Goal: Check status: Check status

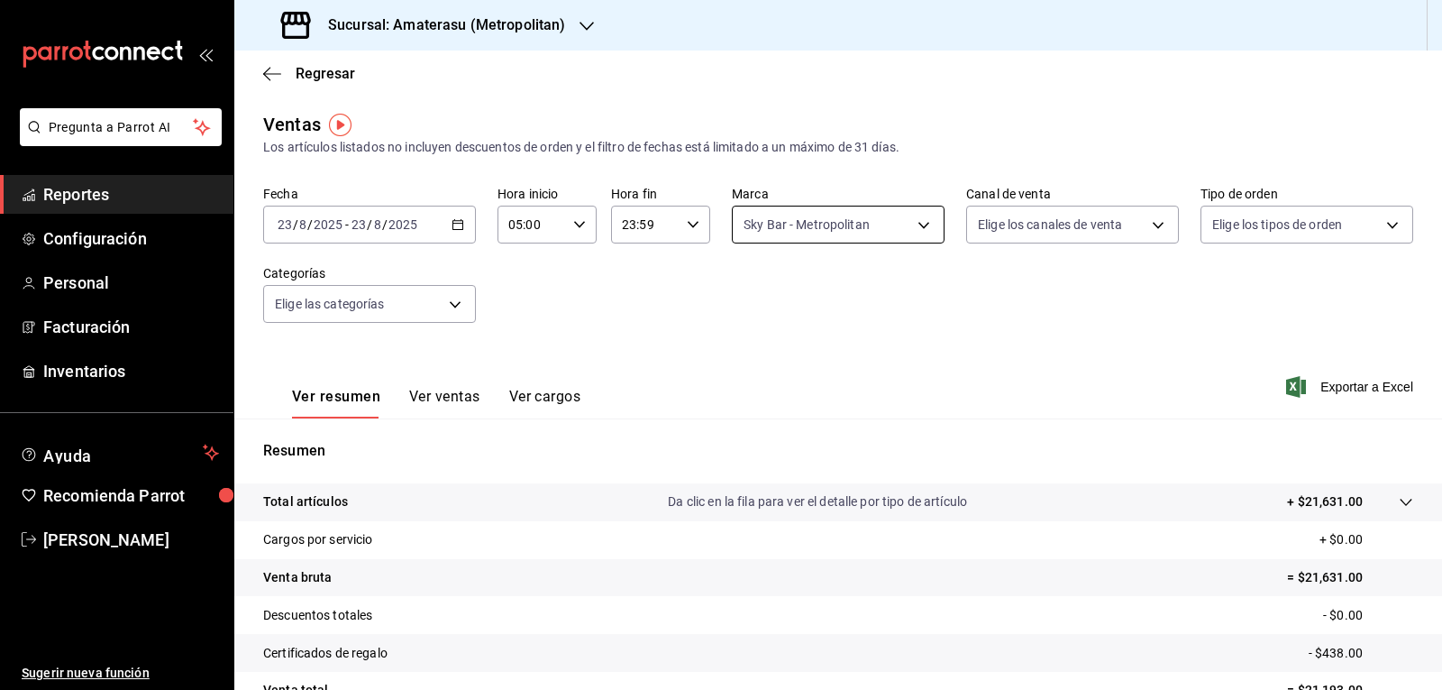
click at [818, 215] on body "Pregunta a Parrot AI Reportes Configuración Personal Facturación Inventarios Ay…" at bounding box center [721, 345] width 1442 height 690
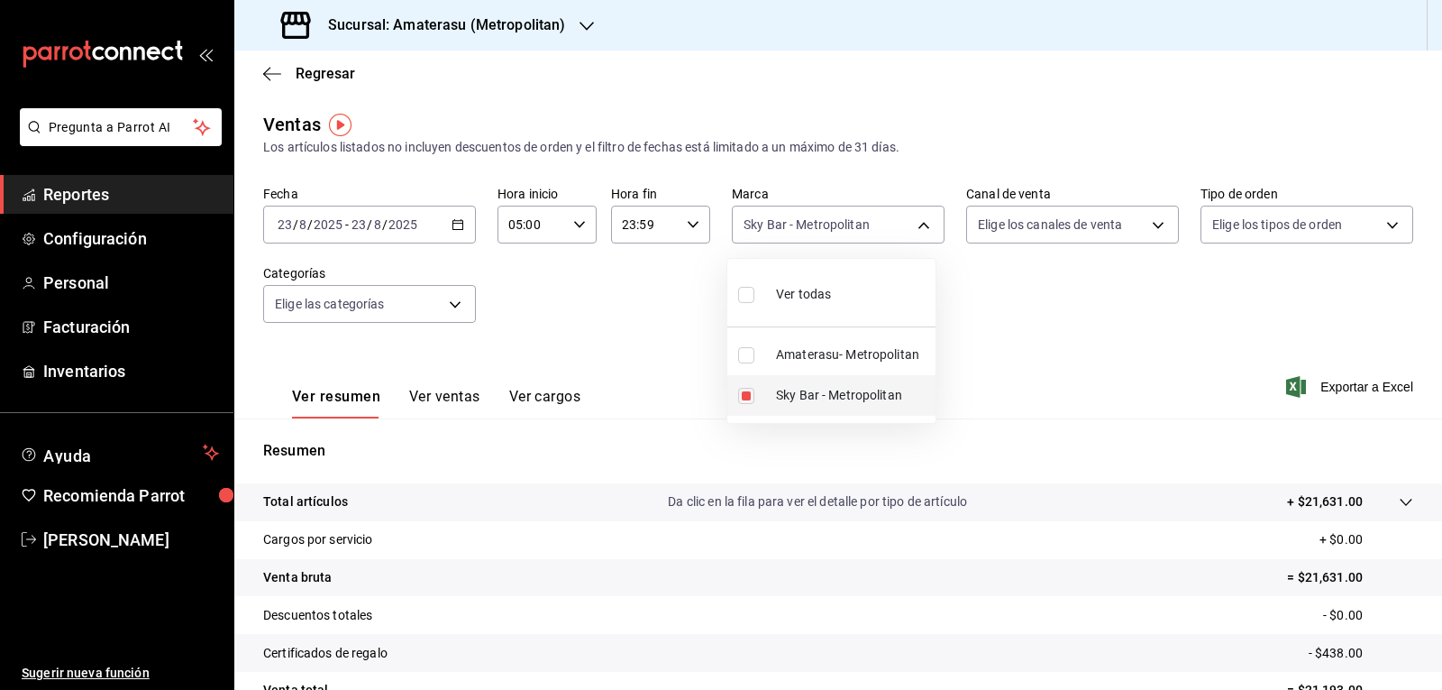
click at [782, 398] on span "Sky Bar - Metropolitan" at bounding box center [852, 395] width 152 height 19
checkbox input "false"
click at [749, 360] on input "checkbox" at bounding box center [746, 355] width 16 height 16
checkbox input "true"
type input "e4cd7fcb-d45b-43ae-a99f-ad4ccfcd9032"
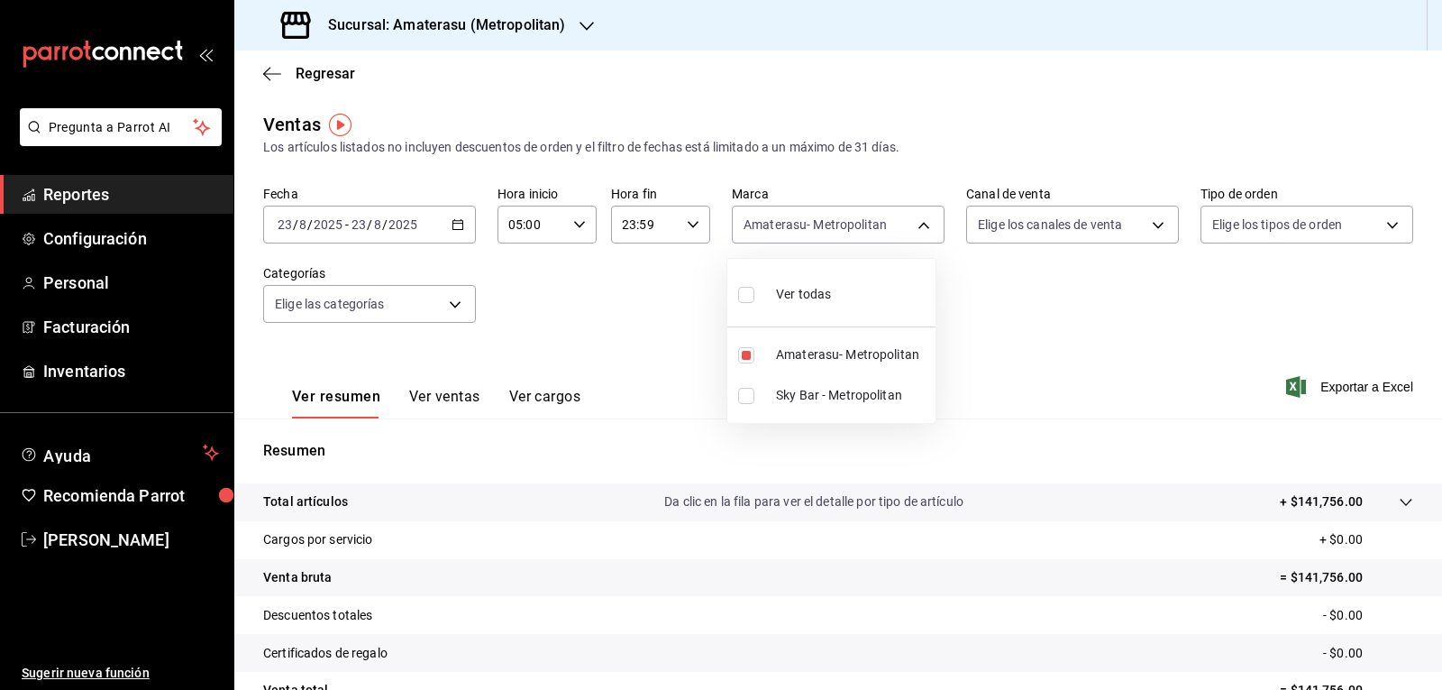
click at [980, 315] on div at bounding box center [721, 345] width 1442 height 690
click at [768, 220] on body "Pregunta a Parrot AI Reportes Configuración Personal Facturación Inventarios Ay…" at bounding box center [721, 345] width 1442 height 690
click at [745, 361] on input "checkbox" at bounding box center [746, 355] width 16 height 16
checkbox input "false"
click at [745, 361] on input "checkbox" at bounding box center [746, 355] width 16 height 16
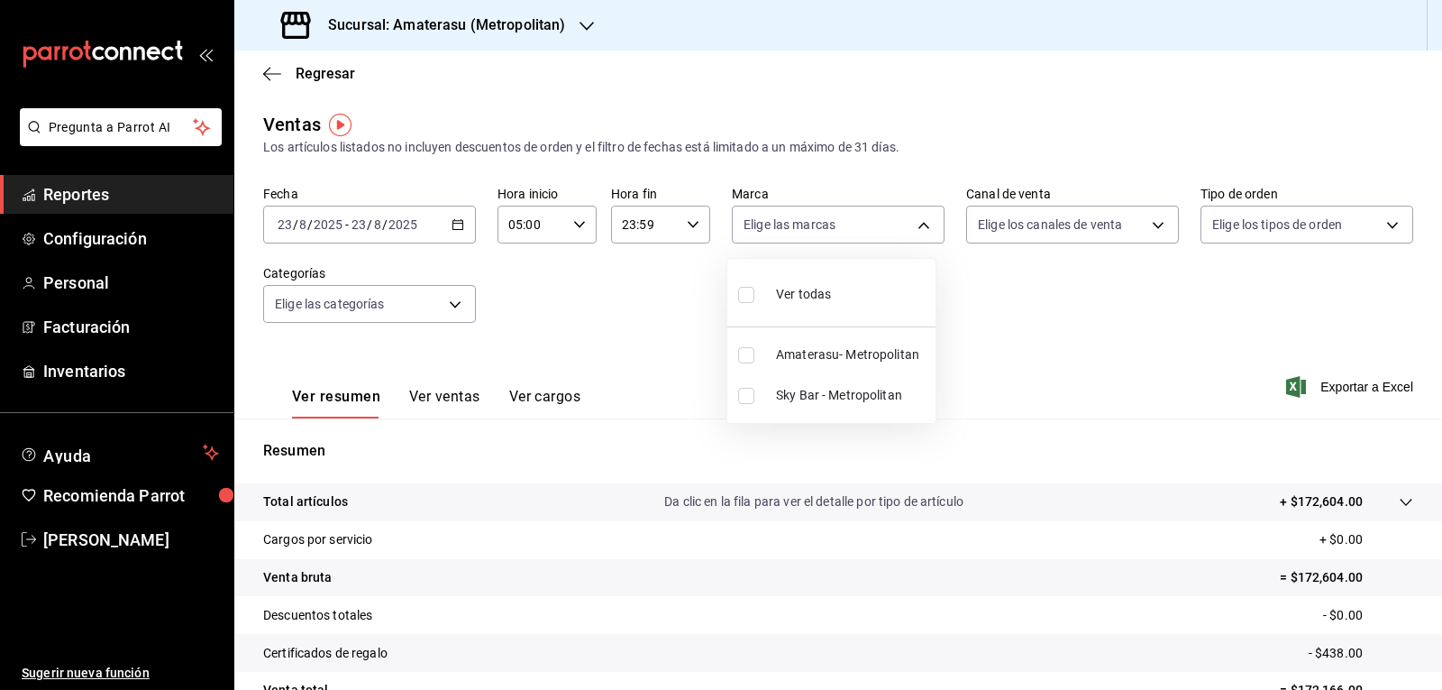
checkbox input "true"
type input "e4cd7fcb-d45b-43ae-a99f-ad4ccfcd9032"
click at [1063, 352] on div at bounding box center [721, 345] width 1442 height 690
click at [1063, 352] on div "Ver resumen Ver ventas Ver cargos Exportar a Excel" at bounding box center [838, 381] width 1208 height 74
click at [919, 351] on div "Ver resumen Ver ventas Ver cargos Exportar a Excel" at bounding box center [838, 381] width 1208 height 74
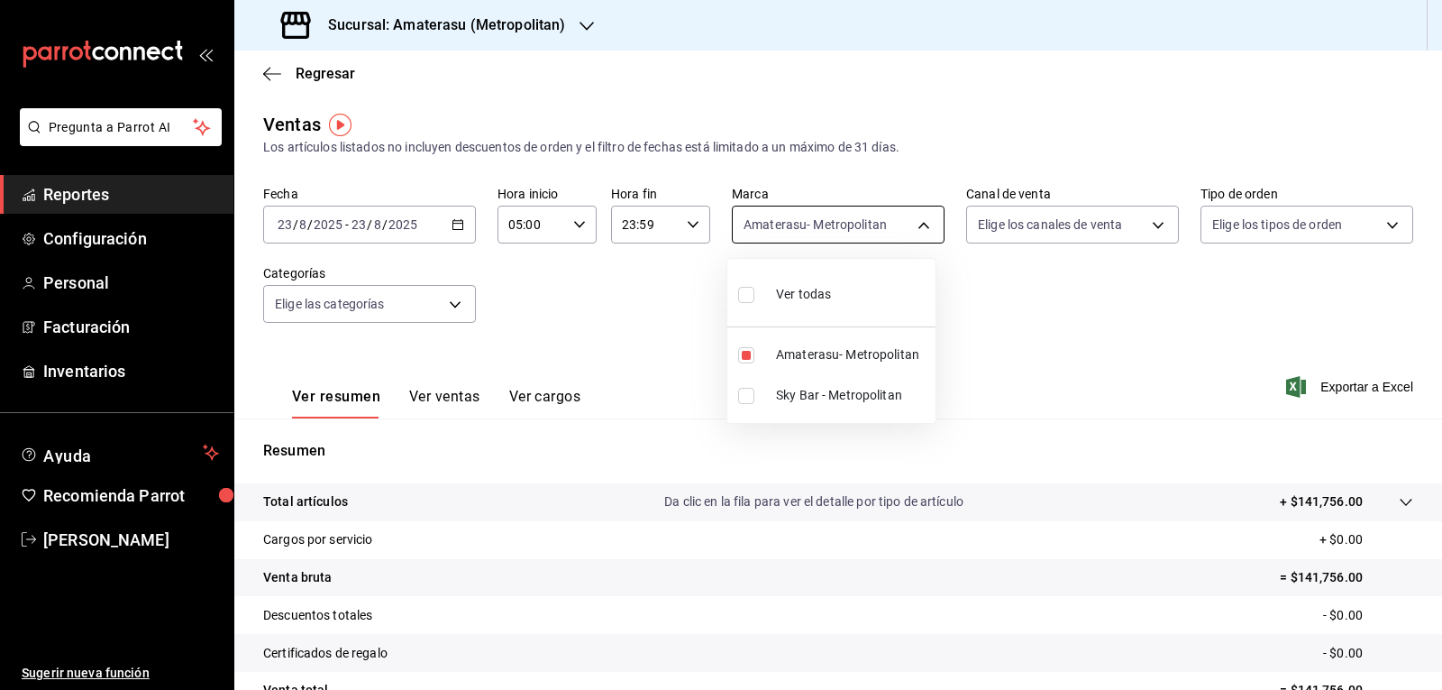
click at [816, 233] on body "Pregunta a Parrot AI Reportes Configuración Personal Facturación Inventarios Ay…" at bounding box center [721, 345] width 1442 height 690
click at [747, 350] on input "checkbox" at bounding box center [746, 355] width 16 height 16
checkbox input "false"
click at [746, 402] on input "checkbox" at bounding box center [746, 396] width 16 height 16
checkbox input "true"
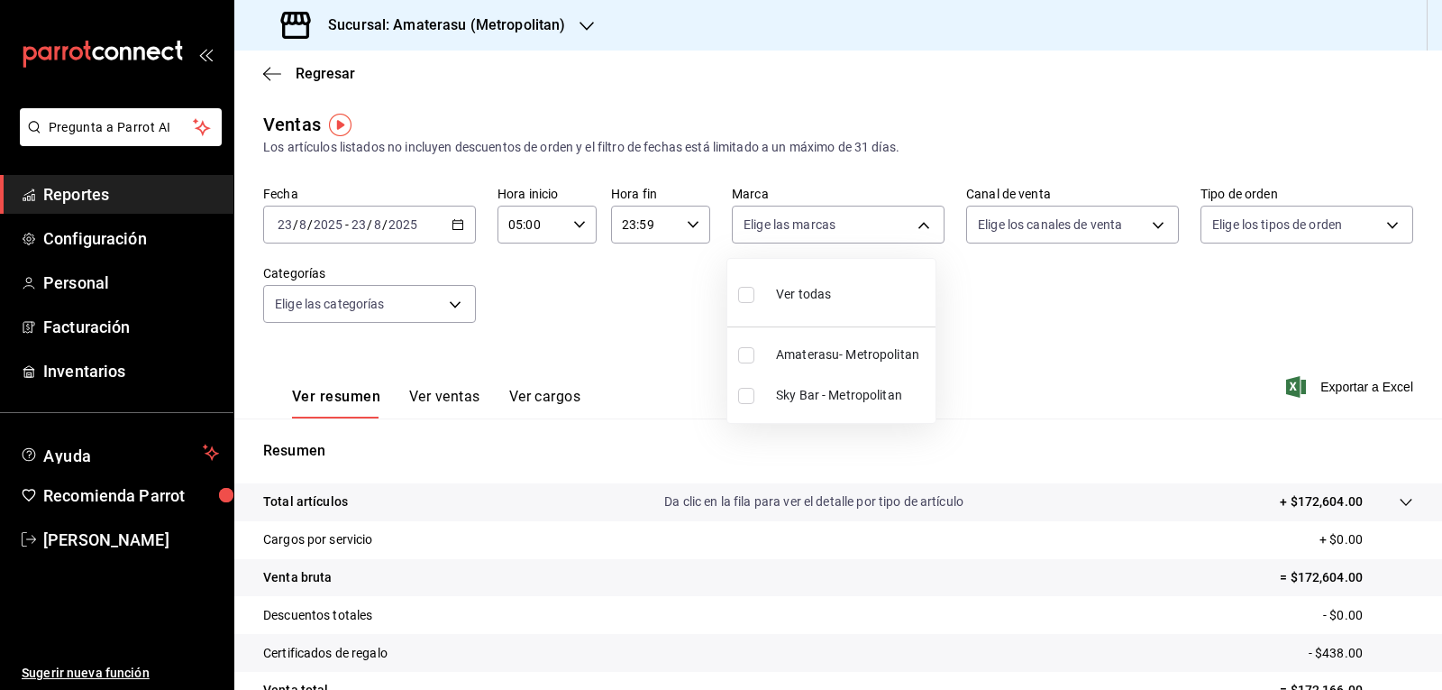
type input "f3afaab8-8c3d-4e49-a299-af9bdf6027b2"
click at [1014, 359] on div at bounding box center [721, 345] width 1442 height 690
click at [801, 238] on body "Pregunta a Parrot AI Reportes Configuración Personal Facturación Inventarios Ay…" at bounding box center [721, 345] width 1442 height 690
click at [754, 389] on label at bounding box center [749, 396] width 23 height 16
click at [754, 389] on input "checkbox" at bounding box center [746, 396] width 16 height 16
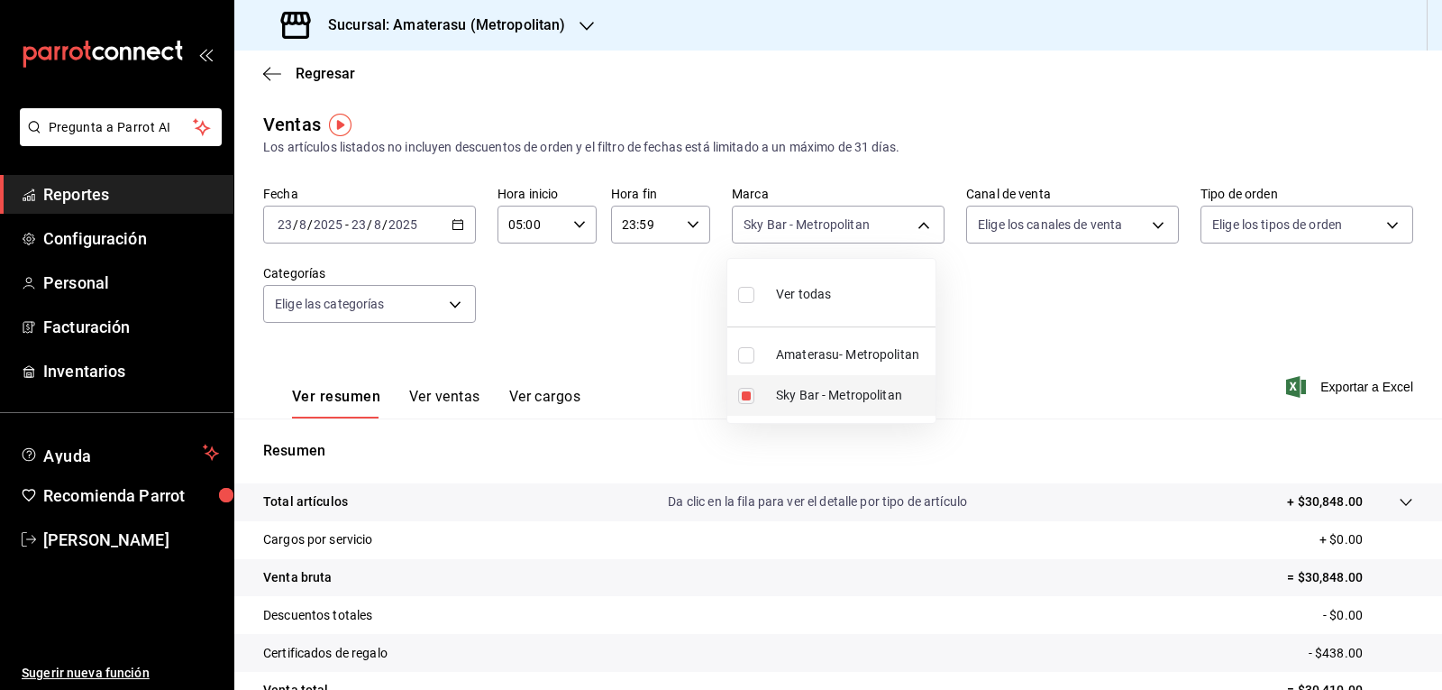
checkbox input "true"
type input "f3afaab8-8c3d-4e49-a299-af9bdf6027b2"
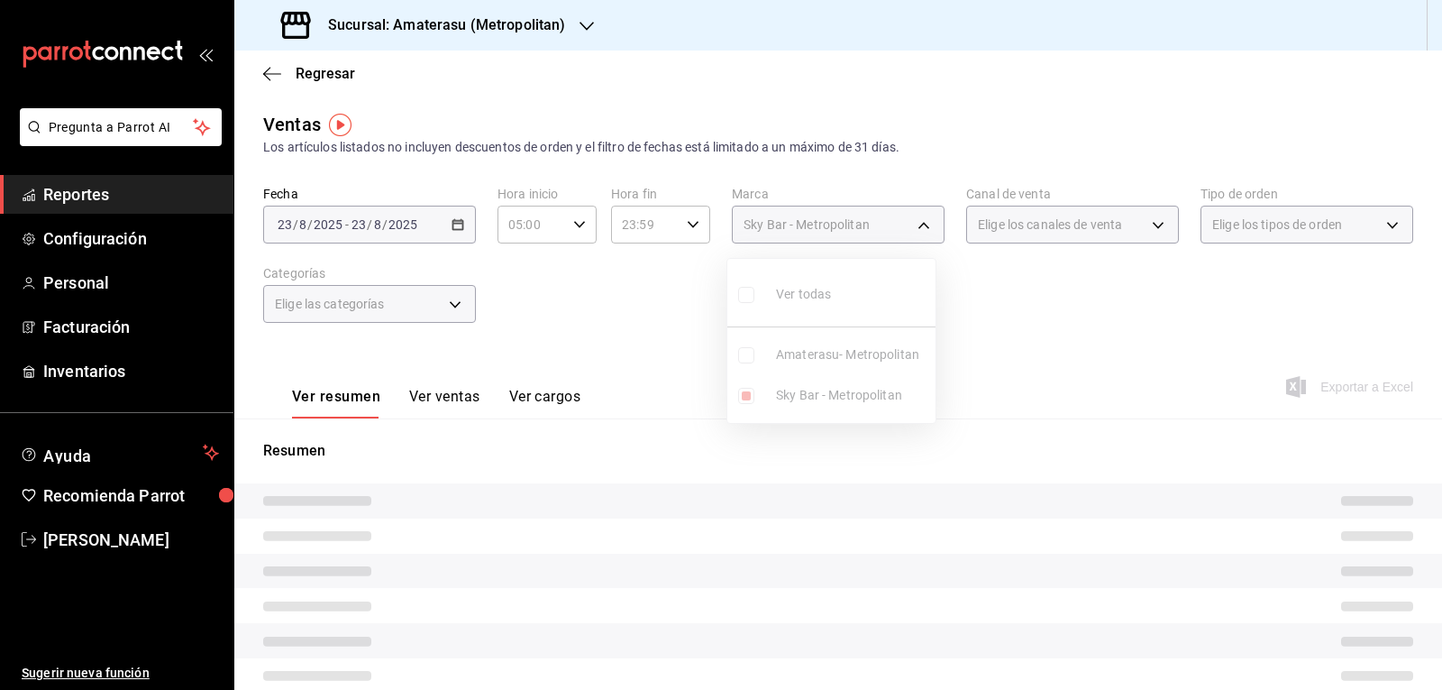
click at [745, 393] on input "checkbox" at bounding box center [746, 396] width 16 height 16
checkbox input "false"
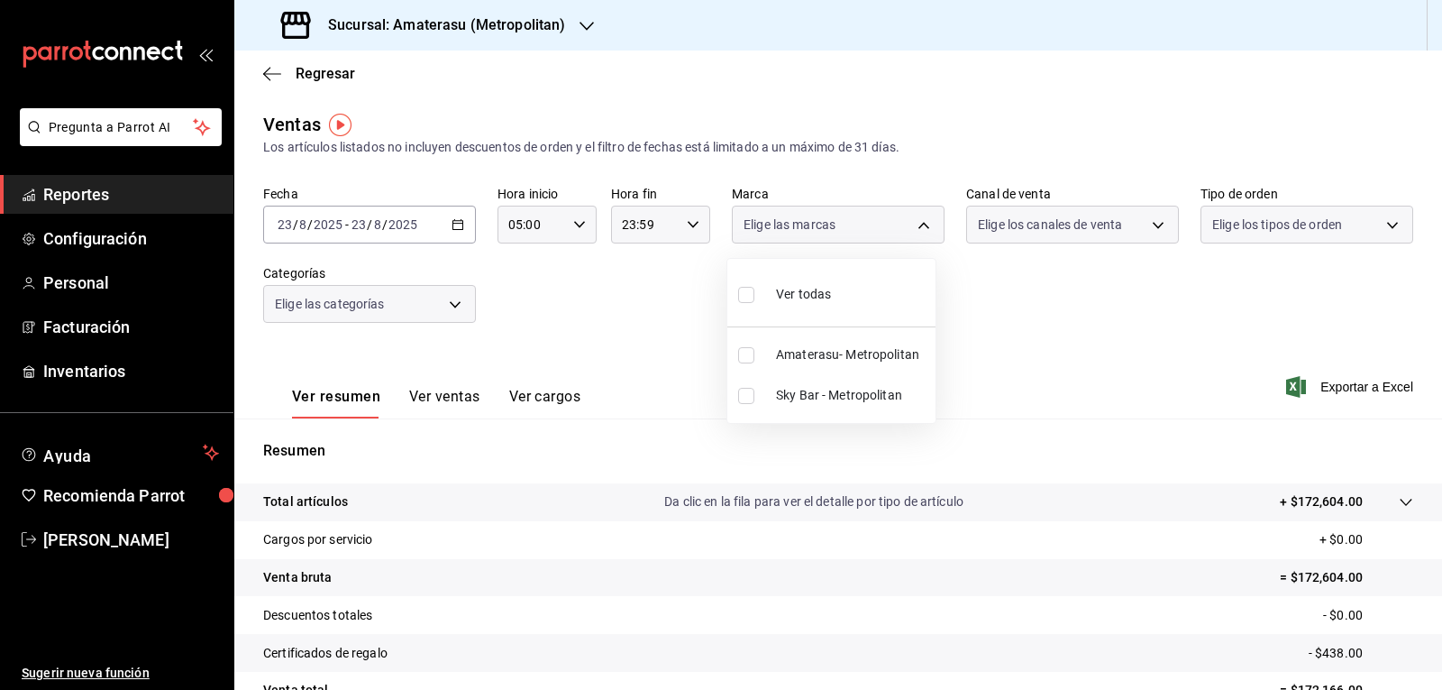
click at [745, 393] on ul "Ver todas Amaterasu- Metropolitan Sky Bar - Metropolitan" at bounding box center [831, 341] width 208 height 164
click at [745, 361] on input "checkbox" at bounding box center [746, 355] width 16 height 16
checkbox input "true"
type input "e4cd7fcb-d45b-43ae-a99f-ad4ccfcd9032"
click at [1007, 317] on div at bounding box center [721, 345] width 1442 height 690
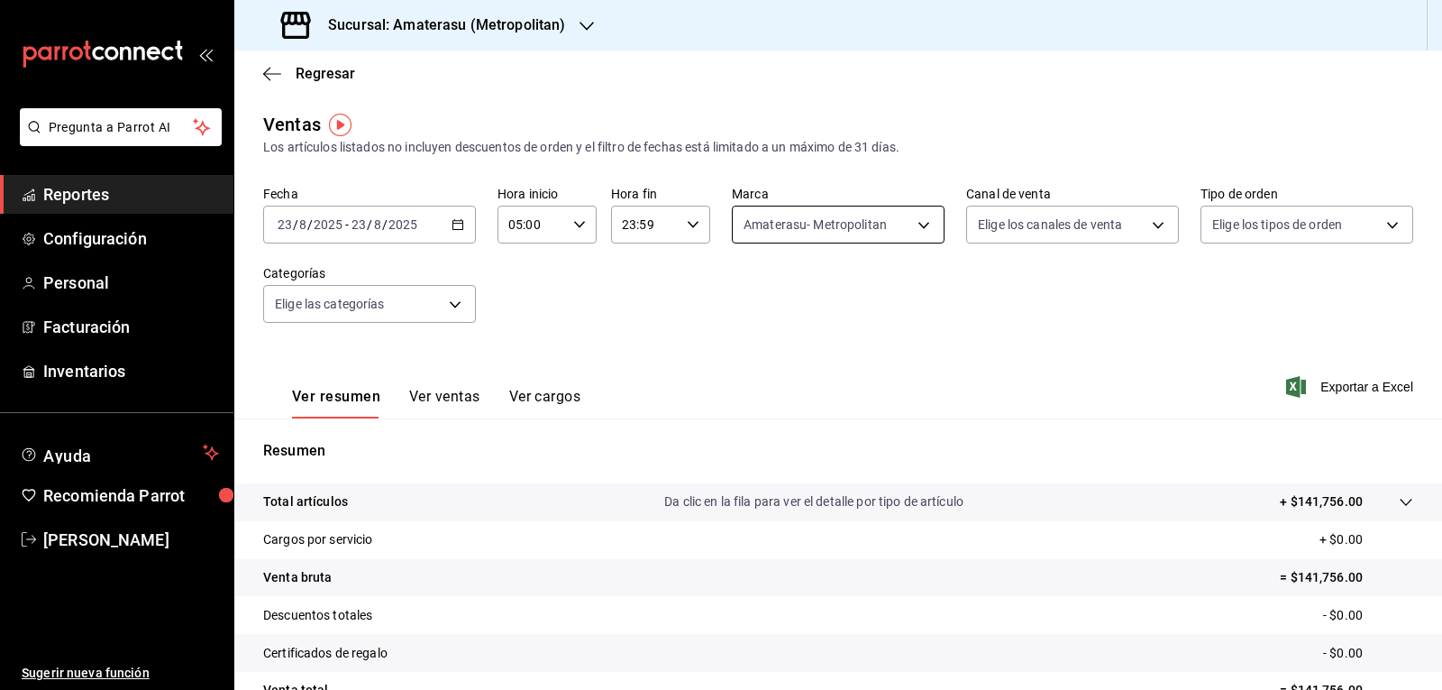
click at [760, 221] on body "Pregunta a Parrot AI Reportes Configuración Personal Facturación Inventarios Ay…" at bounding box center [721, 345] width 1442 height 690
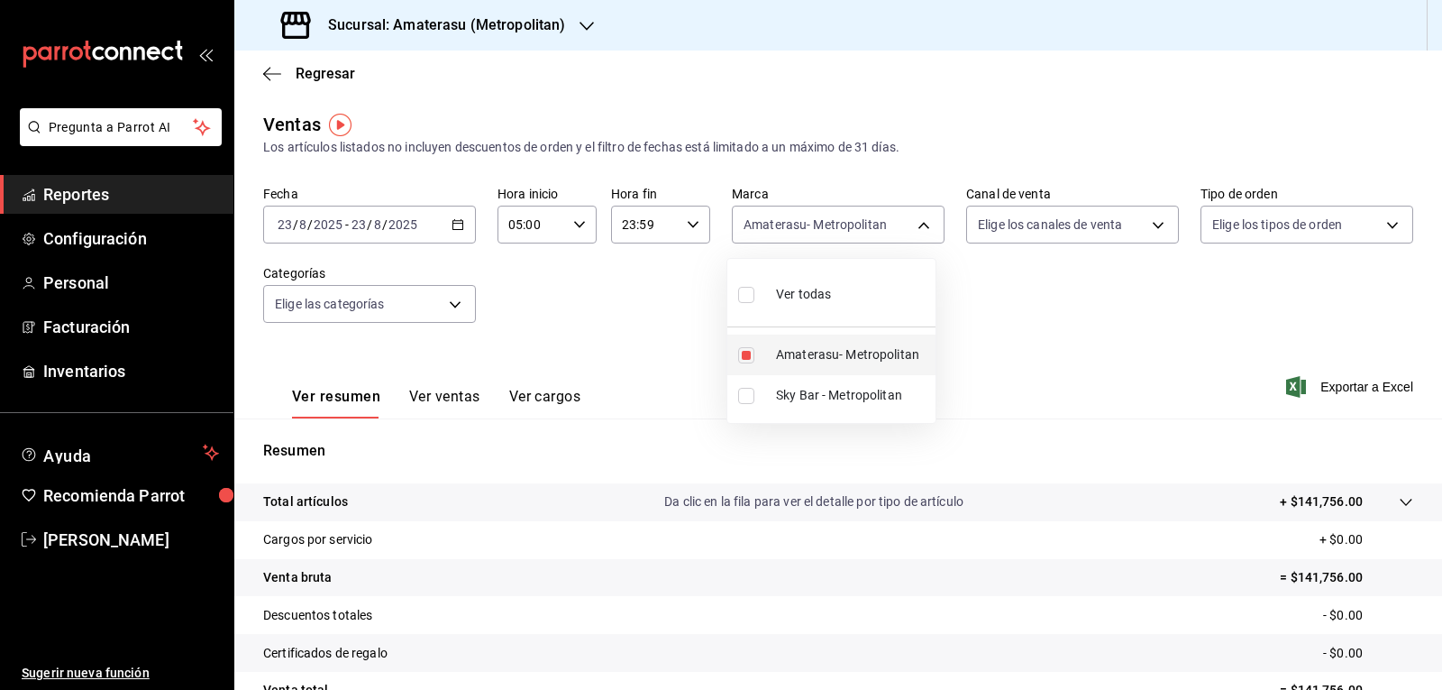
click at [755, 343] on li "Amaterasu- Metropolitan" at bounding box center [831, 354] width 208 height 41
click at [749, 352] on ul "Ver todas Amaterasu- Metropolitan Sky Bar - Metropolitan" at bounding box center [831, 341] width 208 height 164
click at [745, 357] on input "checkbox" at bounding box center [746, 355] width 16 height 16
checkbox input "true"
type input "e4cd7fcb-d45b-43ae-a99f-ad4ccfcd9032"
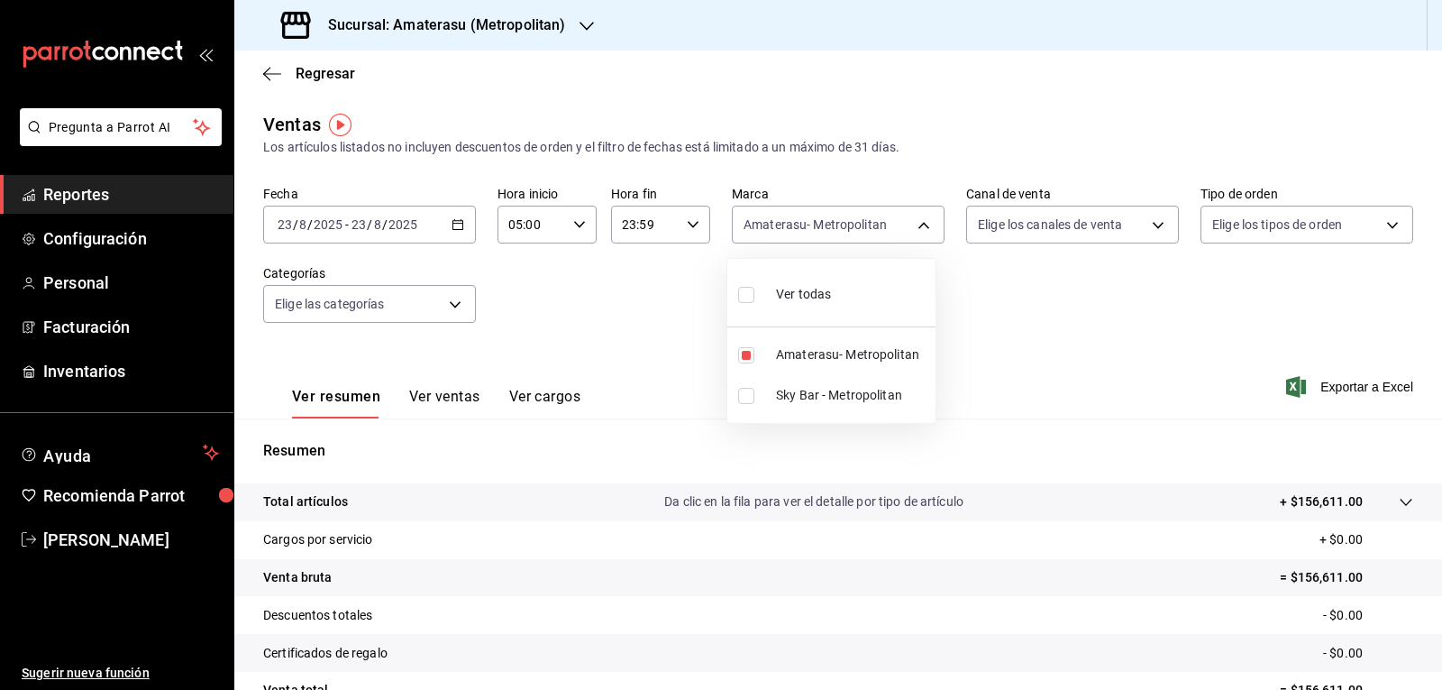
click at [987, 314] on div at bounding box center [721, 345] width 1442 height 690
click at [987, 314] on div "Fecha [DATE] [DATE] - [DATE] [DATE] Hora inicio 05:00 Hora inicio Hora fin 23:5…" at bounding box center [838, 265] width 1150 height 159
click at [755, 211] on body "Pregunta a Parrot AI Reportes Configuración Personal Facturación Inventarios Ay…" at bounding box center [721, 345] width 1442 height 690
click at [747, 361] on input "checkbox" at bounding box center [746, 355] width 16 height 16
checkbox input "false"
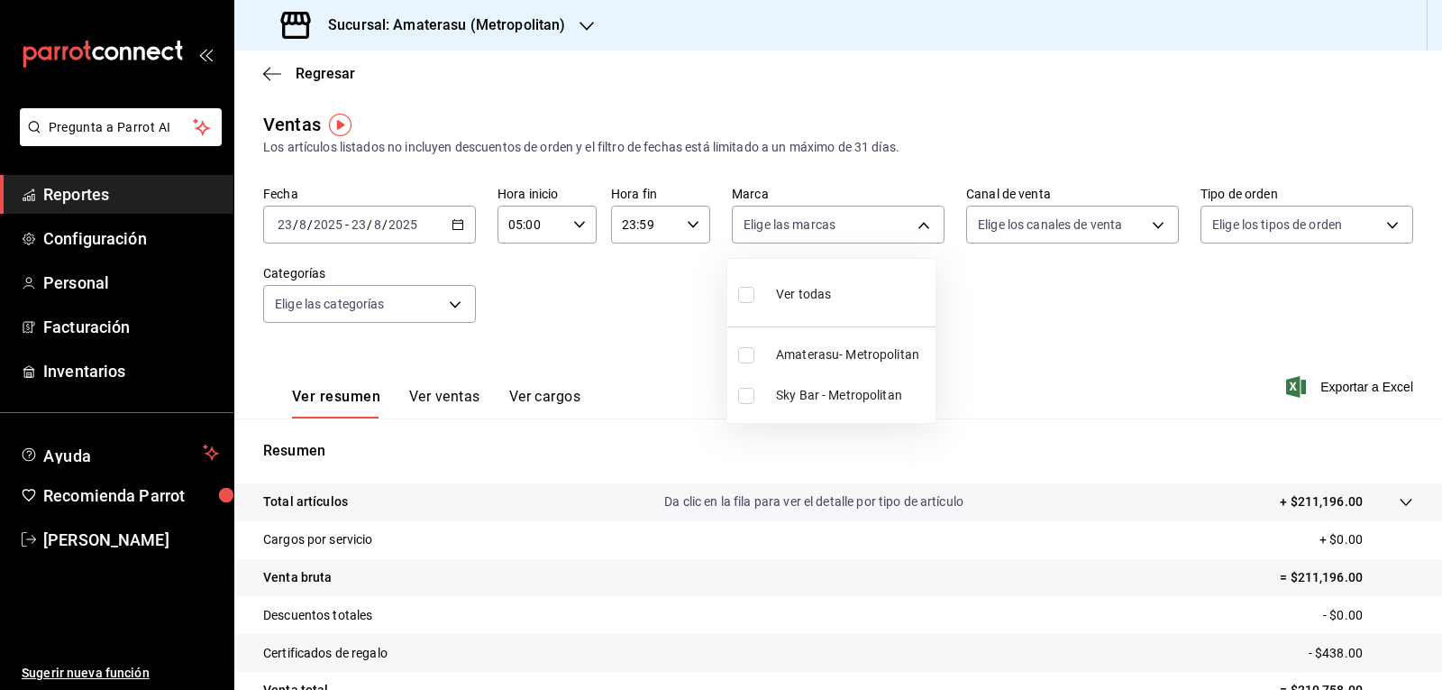
click at [741, 394] on input "checkbox" at bounding box center [746, 396] width 16 height 16
checkbox input "true"
type input "f3afaab8-8c3d-4e49-a299-af9bdf6027b2"
click at [691, 382] on div at bounding box center [721, 345] width 1442 height 690
click at [691, 382] on div "Ver resumen Ver ventas Ver cargos Exportar a Excel" at bounding box center [838, 381] width 1208 height 74
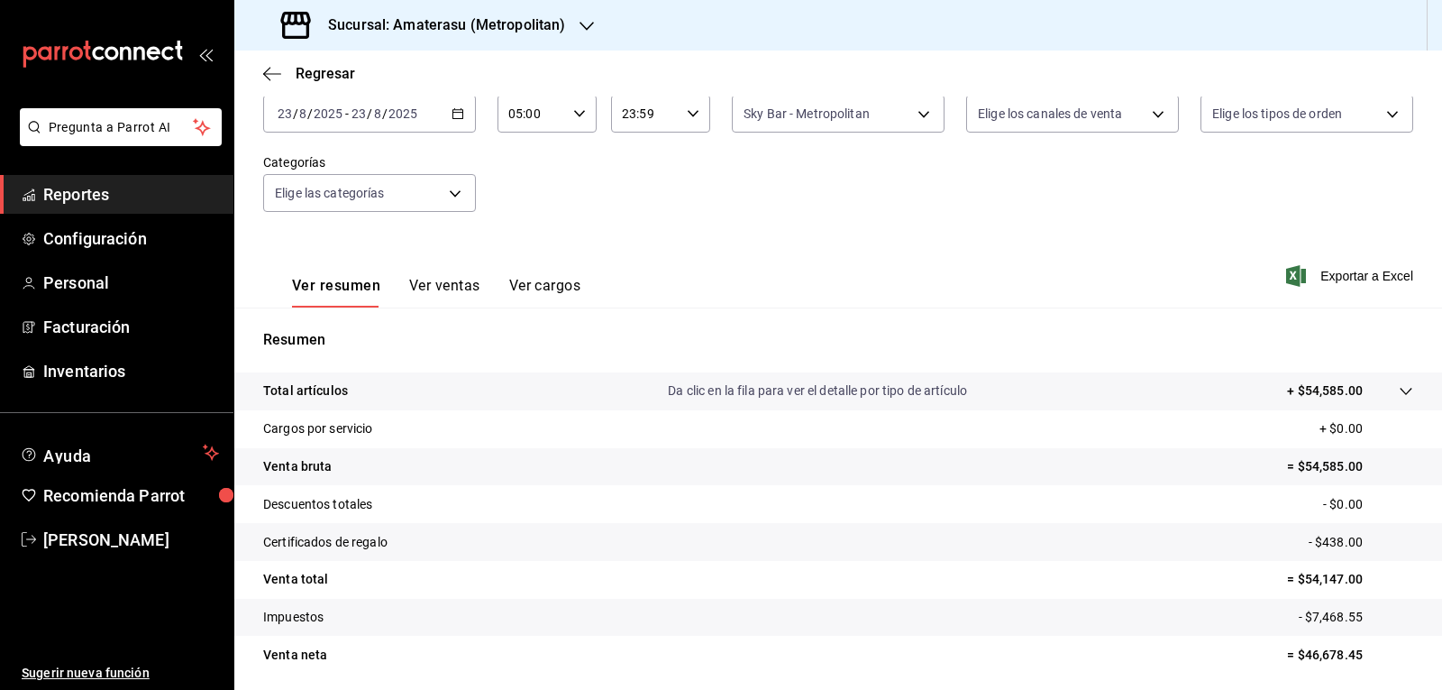
scroll to position [84, 0]
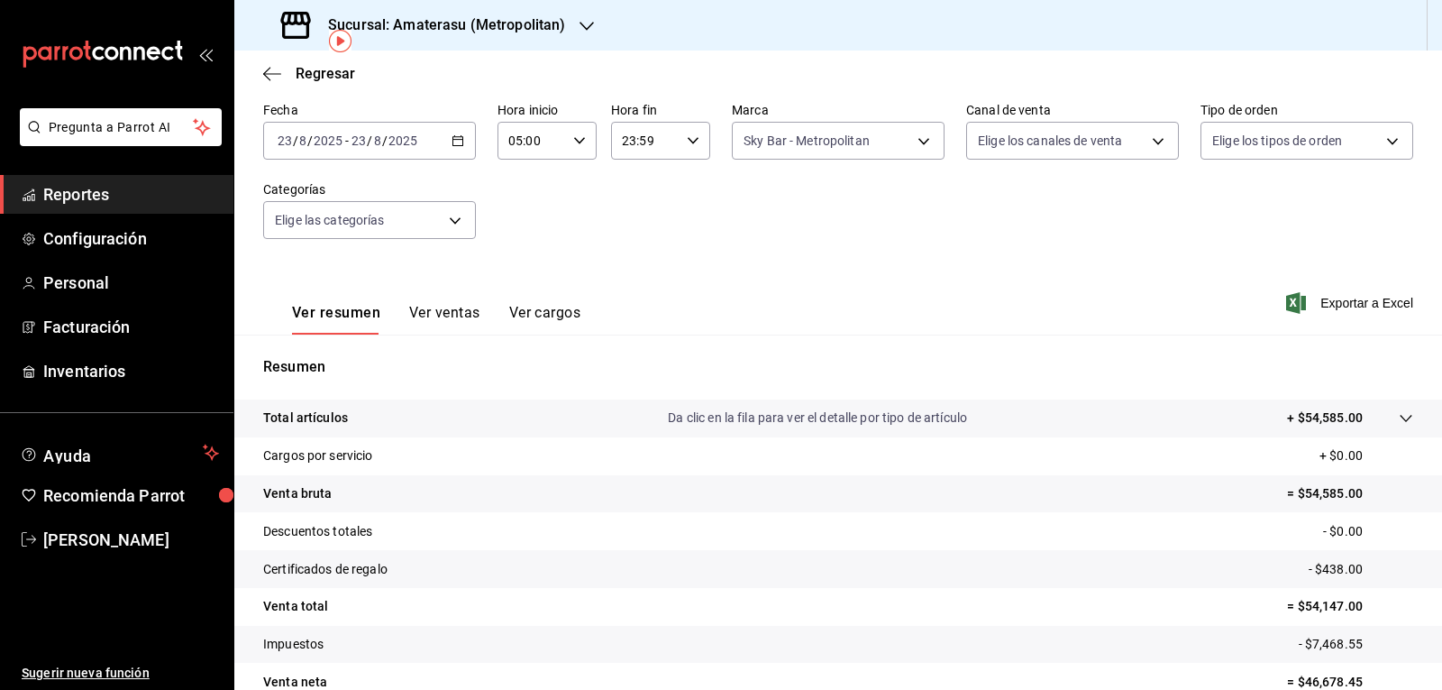
drag, startPoint x: 417, startPoint y: 46, endPoint x: 1077, endPoint y: 355, distance: 728.7
click at [1077, 355] on div "Resumen Total artículos Da clic en la fila para ver el detalle por tipo de artí…" at bounding box center [838, 528] width 1208 height 388
